Goal: Complete application form

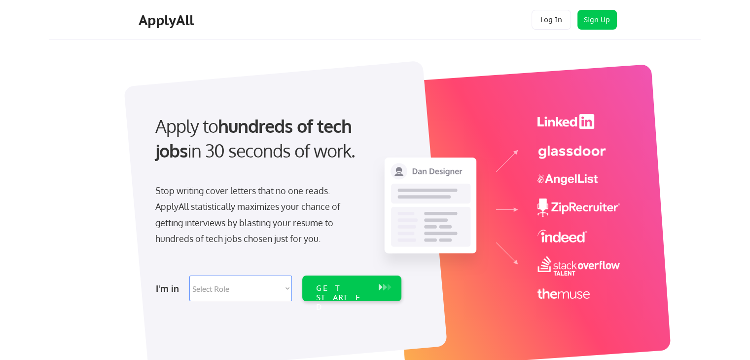
click at [245, 292] on select "Select Role Software Engineering Product Management Customer Success Sales UI/U…" at bounding box center [240, 288] width 103 height 26
select select ""engineering""
click at [189, 275] on select "Select Role Software Engineering Product Management Customer Success Sales UI/U…" at bounding box center [240, 288] width 103 height 26
select select ""engineering""
click at [343, 288] on div "GET STARTED" at bounding box center [342, 297] width 53 height 29
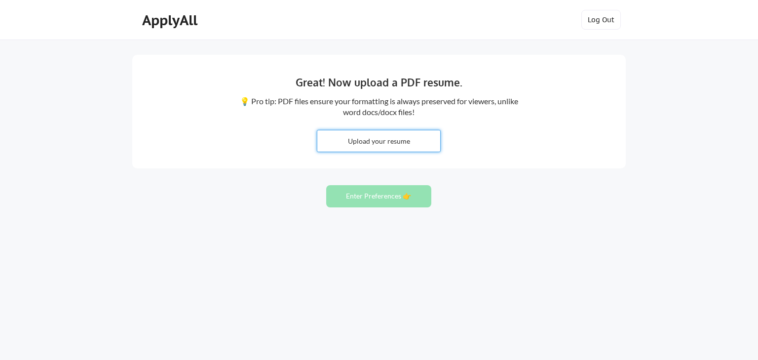
click at [390, 143] on input "file" at bounding box center [378, 140] width 123 height 21
click at [390, 136] on input "file" at bounding box center [378, 140] width 123 height 21
type input "C:\fakepath\YadavDhakal_p.pdf"
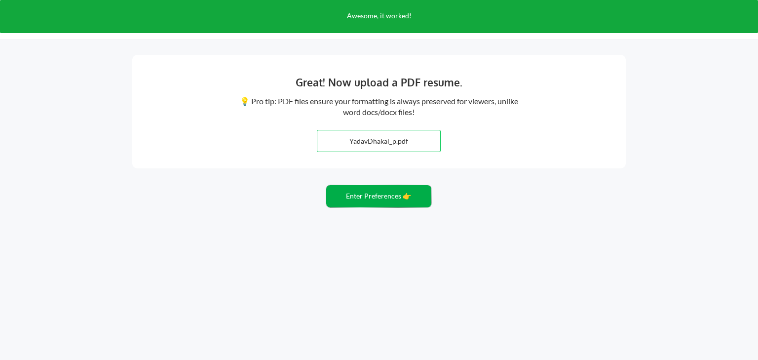
click at [399, 191] on button "Enter Preferences 👉" at bounding box center [378, 196] width 105 height 22
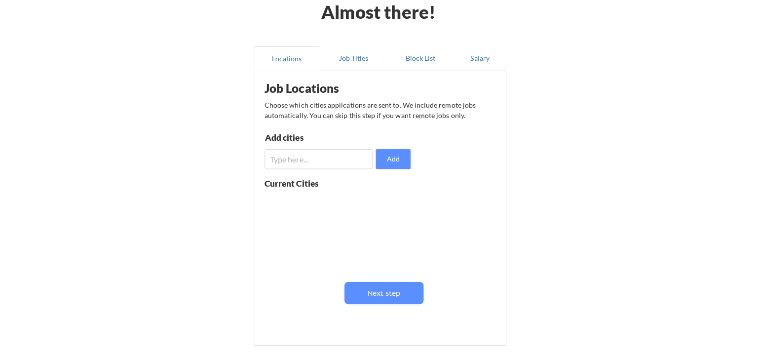
scroll to position [66, 0]
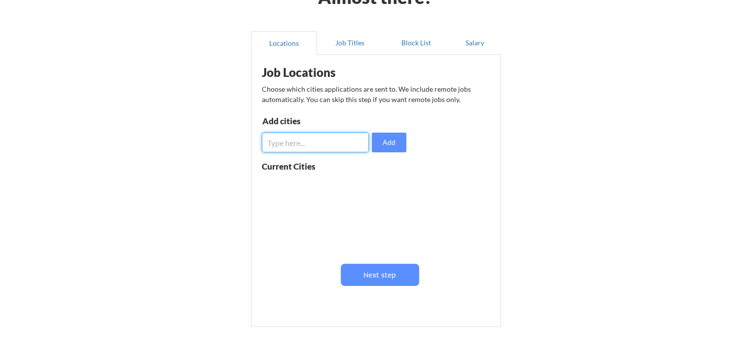
click at [285, 143] on input "input" at bounding box center [315, 143] width 107 height 20
type input "A"
click at [285, 152] on div "Job Locations Choose which cities applications are sent to. We include remote j…" at bounding box center [378, 187] width 243 height 255
drag, startPoint x: 280, startPoint y: 145, endPoint x: 250, endPoint y: 140, distance: 31.1
click at [250, 140] on div "Locations Job Titles Block List Salary Job Locations Choose which cities applic…" at bounding box center [375, 180] width 261 height 314
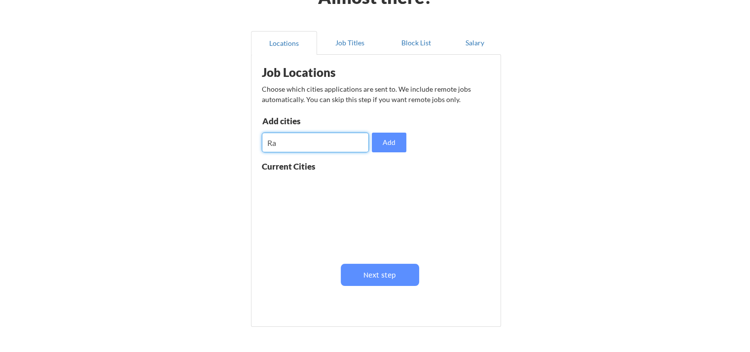
paste input "raleigh"
click at [269, 142] on input "input" at bounding box center [315, 143] width 107 height 20
type input "Raleigh"
click at [386, 145] on button "Add" at bounding box center [389, 143] width 35 height 20
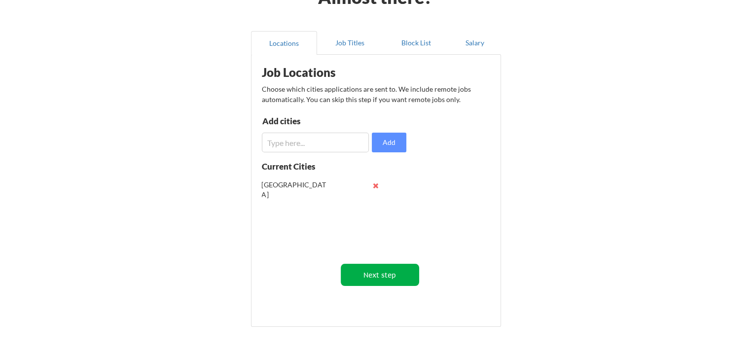
click at [371, 272] on button "Next step" at bounding box center [380, 275] width 78 height 22
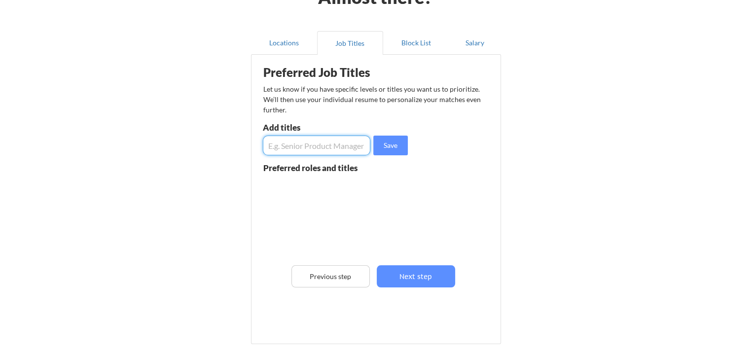
click at [291, 139] on input "input" at bounding box center [317, 146] width 108 height 20
type input "Sr. .Net Developer"
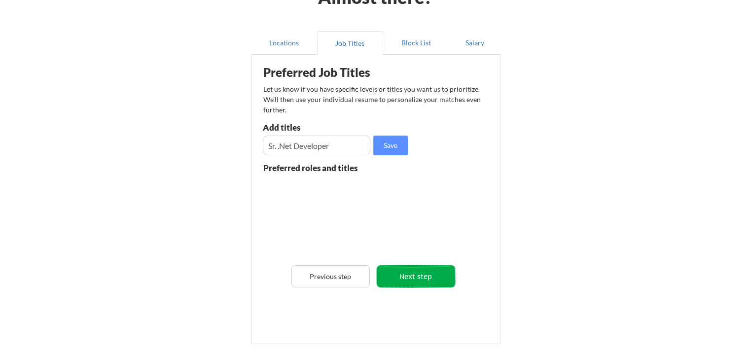
click at [418, 268] on button "Next step" at bounding box center [416, 276] width 78 height 22
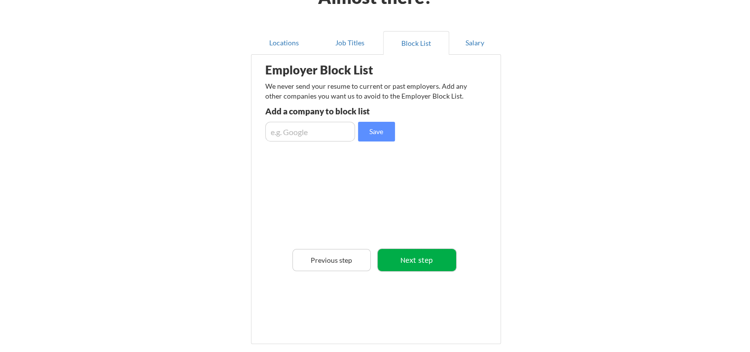
click at [426, 260] on button "Next step" at bounding box center [417, 260] width 78 height 22
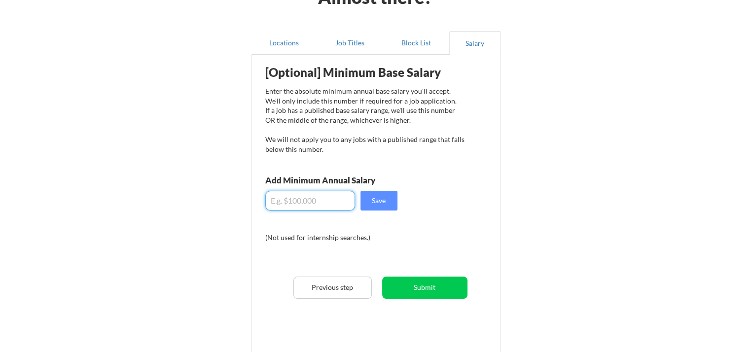
click at [303, 199] on input "input" at bounding box center [310, 201] width 90 height 20
type input "$130,000"
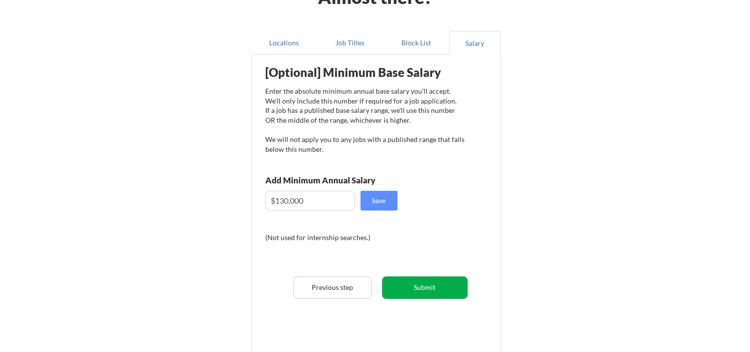
click at [439, 285] on button "Submit" at bounding box center [424, 288] width 85 height 22
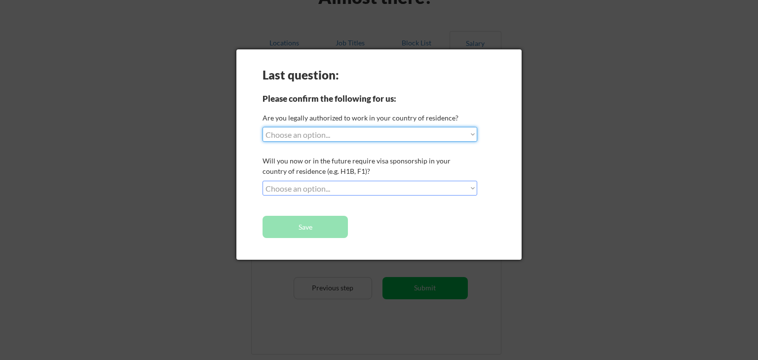
click at [431, 138] on select "Choose an option... Yes, I am a US Citizen Yes, I am a Canadian Citizen Yes, I …" at bounding box center [369, 134] width 215 height 15
select select ""yes__i_am_a_us_green_card_holder""
click at [262, 127] on select "Choose an option... Yes, I am a US Citizen Yes, I am a Canadian Citizen Yes, I …" at bounding box center [369, 134] width 215 height 15
click at [340, 191] on select "Choose an option... No, I will not need sponsorship Yes, I will need sponsorship" at bounding box center [369, 188] width 215 height 15
select select ""no__i_will_not_need_sponsorship""
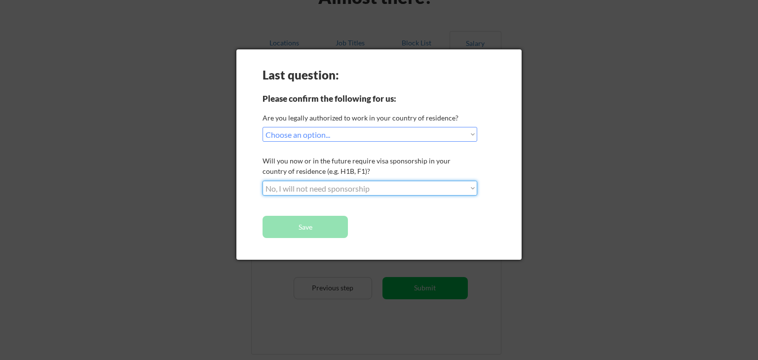
click at [262, 181] on select "Choose an option... No, I will not need sponsorship Yes, I will need sponsorship" at bounding box center [369, 188] width 215 height 15
click at [304, 231] on button "Save" at bounding box center [304, 227] width 85 height 22
